Goal: Information Seeking & Learning: Learn about a topic

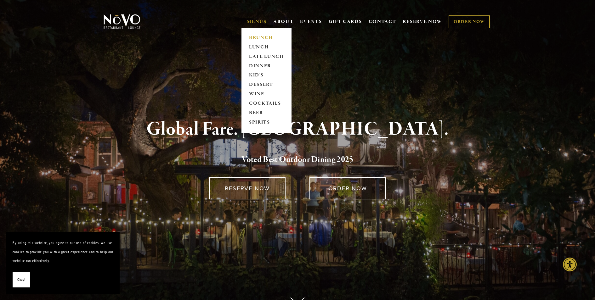
click at [260, 34] on link "BRUNCH" at bounding box center [266, 37] width 39 height 9
click at [256, 63] on link "DINNER" at bounding box center [266, 65] width 39 height 9
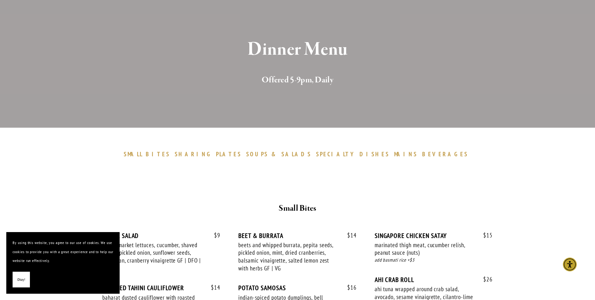
scroll to position [63, 0]
